Goal: Transaction & Acquisition: Purchase product/service

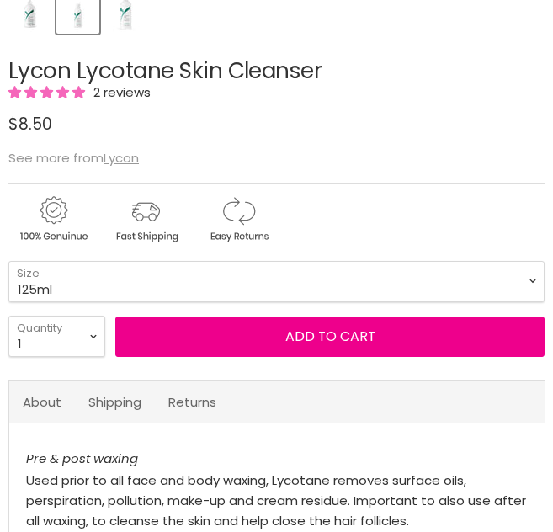
scroll to position [841, 0]
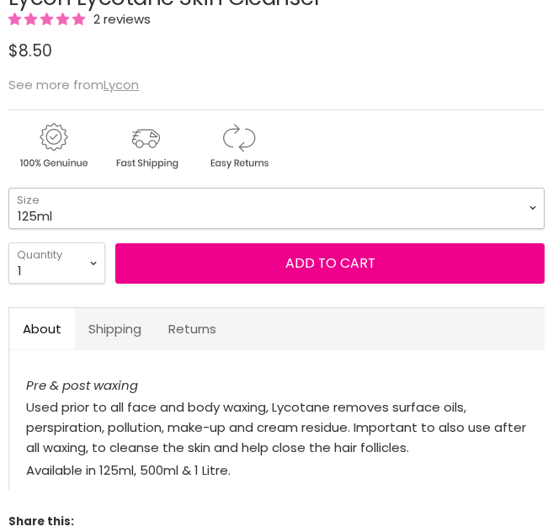
click at [116, 229] on select "125ml 500ml 1 Litre" at bounding box center [276, 208] width 536 height 41
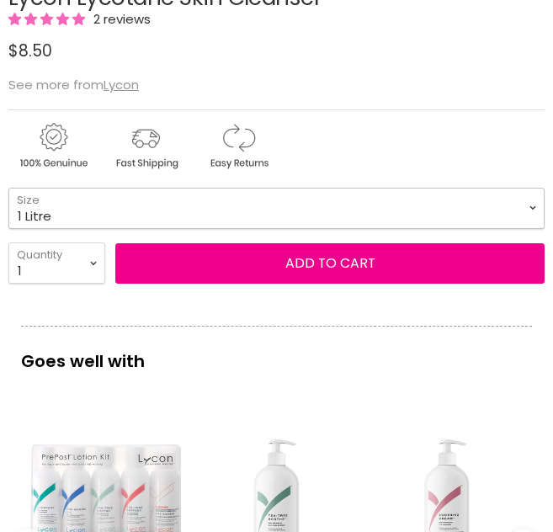
click at [8, 207] on select "125ml 500ml 1 Litre" at bounding box center [276, 208] width 536 height 41
select select "1 Litre"
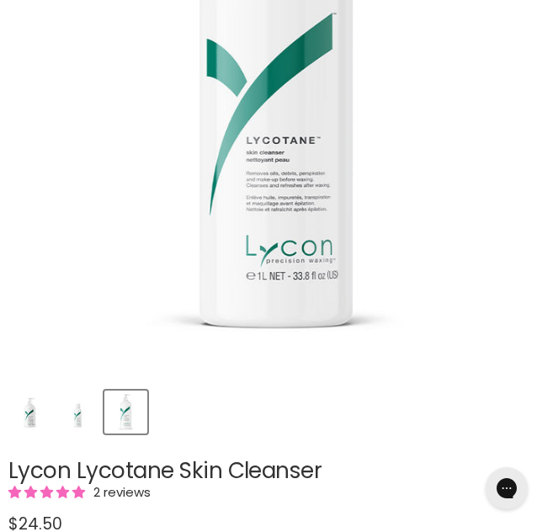
scroll to position [460, 0]
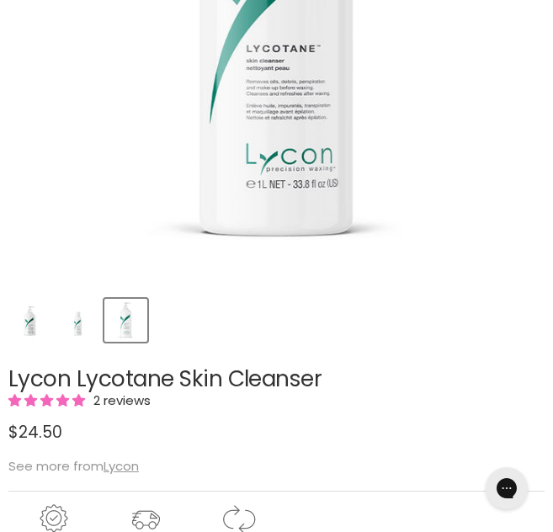
drag, startPoint x: 318, startPoint y: 397, endPoint x: 8, endPoint y: 389, distance: 310.8
